Goal: Obtain resource: Download file/media

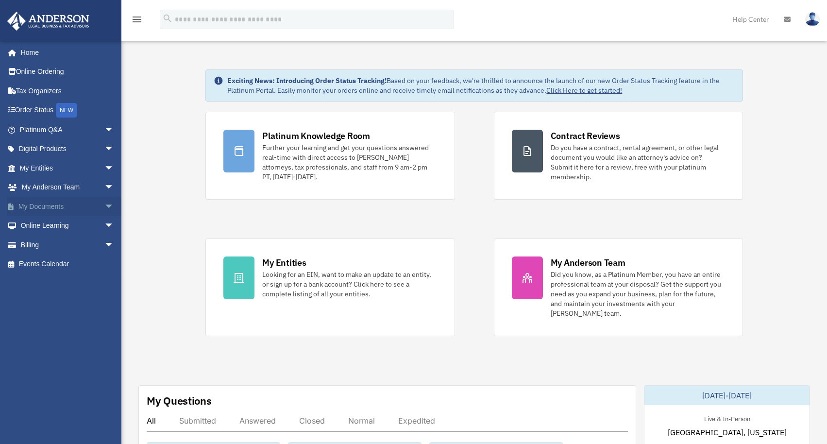
click at [104, 202] on span "arrow_drop_down" at bounding box center [113, 207] width 19 height 20
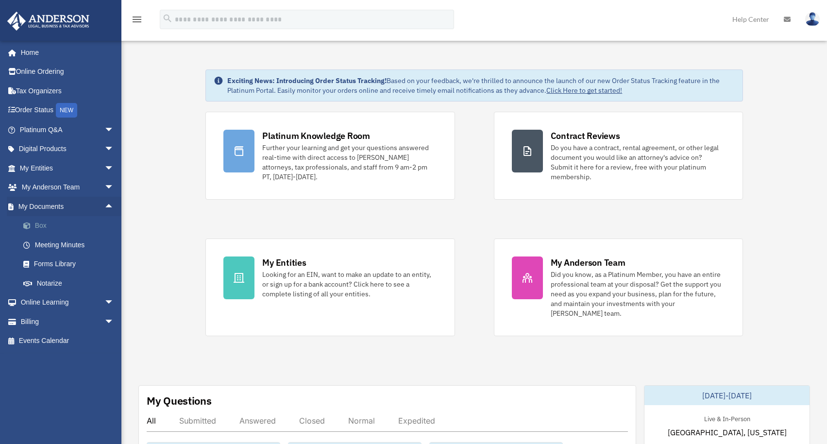
click at [63, 226] on link "Box" at bounding box center [71, 225] width 115 height 19
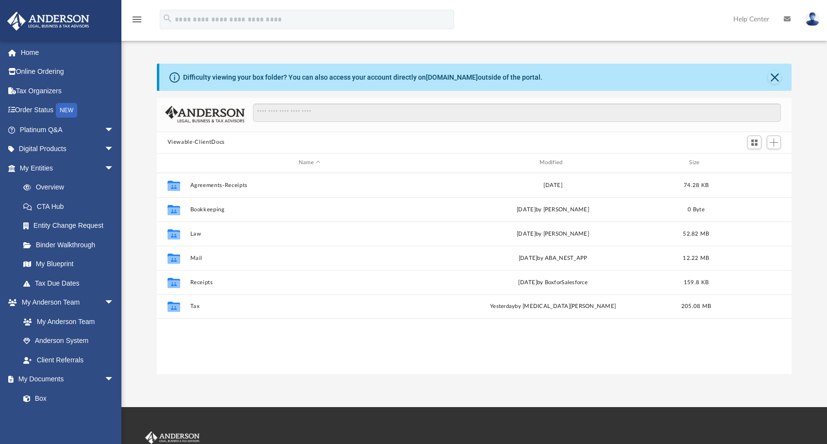
scroll to position [213, 628]
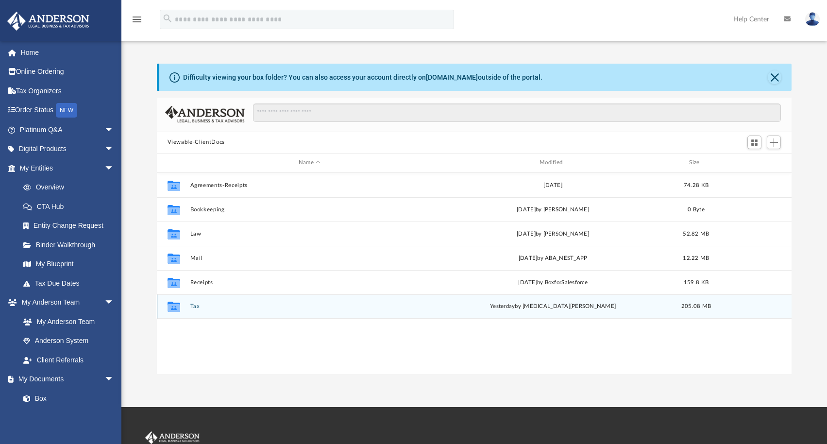
click at [236, 310] on div "Collaborated Folder Tax [DATE] by [MEDICAL_DATA][PERSON_NAME] 205.08 MB" at bounding box center [474, 306] width 635 height 24
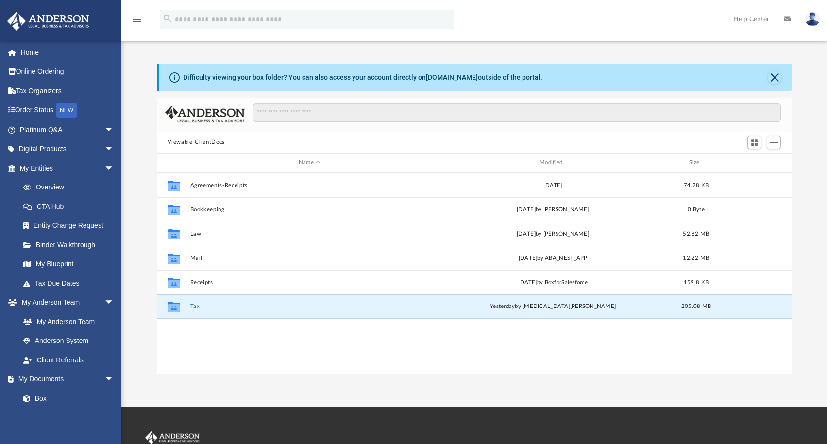
click at [241, 303] on button "Tax" at bounding box center [309, 306] width 239 height 6
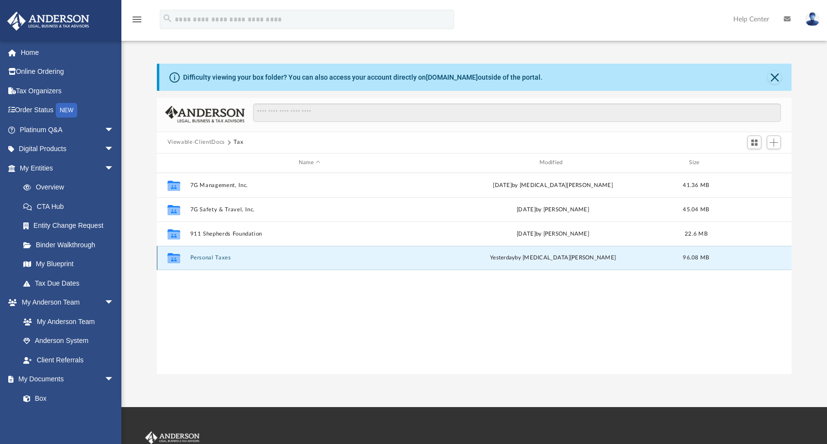
click at [302, 254] on button "Personal Taxes" at bounding box center [309, 257] width 239 height 6
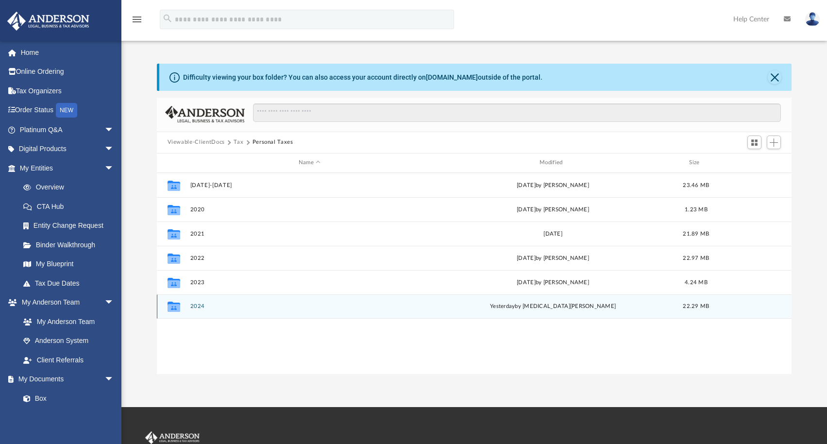
click at [302, 306] on button "2024" at bounding box center [309, 306] width 239 height 6
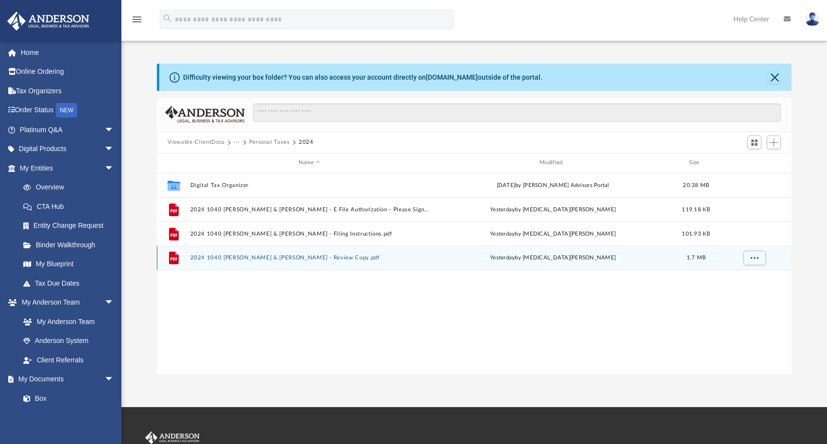
click at [388, 255] on button "2024 1040 [PERSON_NAME] & [PERSON_NAME] - Review Copy.pdf" at bounding box center [309, 257] width 239 height 6
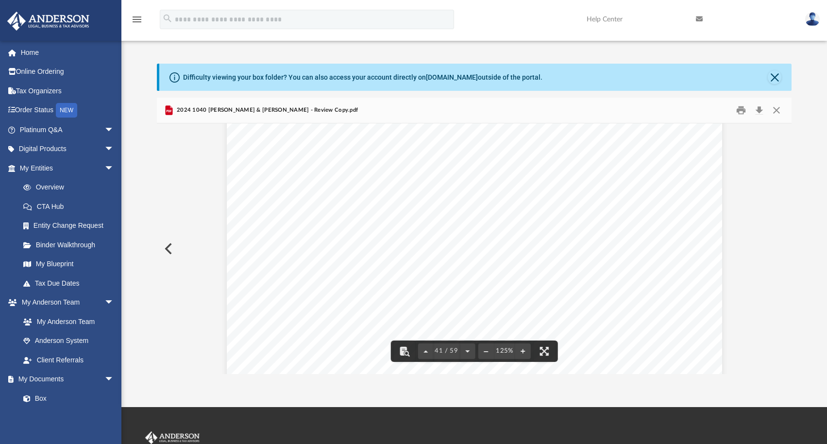
scroll to position [26239, 0]
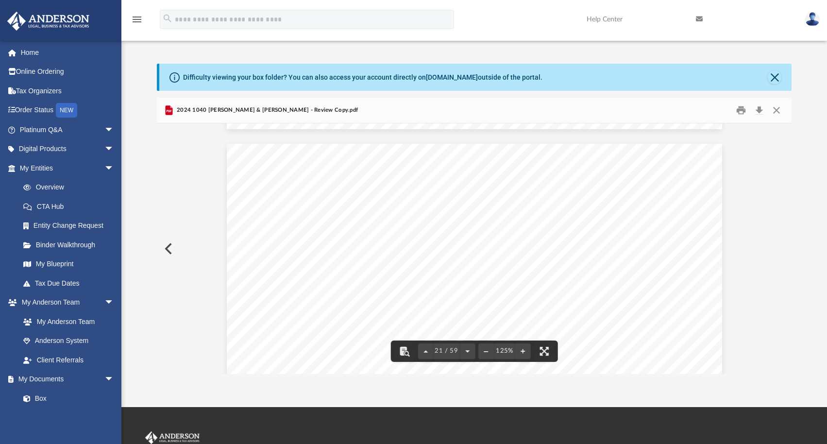
scroll to position [12972, 0]
